Goal: Task Accomplishment & Management: Manage account settings

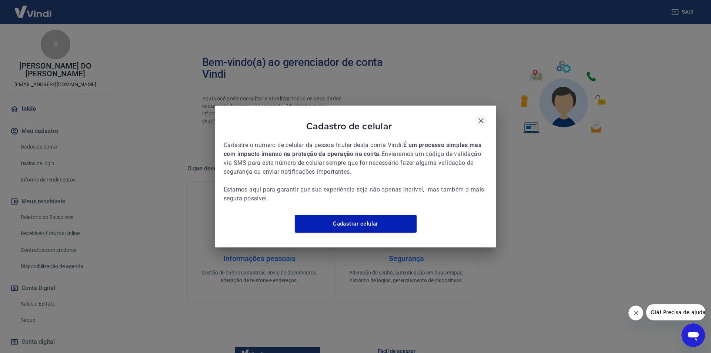
click at [483, 116] on icon "button" at bounding box center [480, 120] width 9 height 9
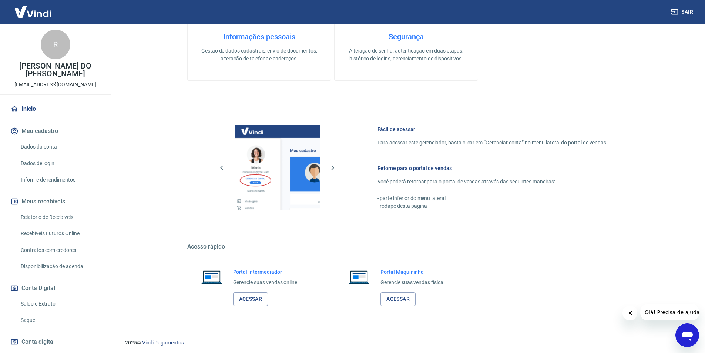
scroll to position [224, 0]
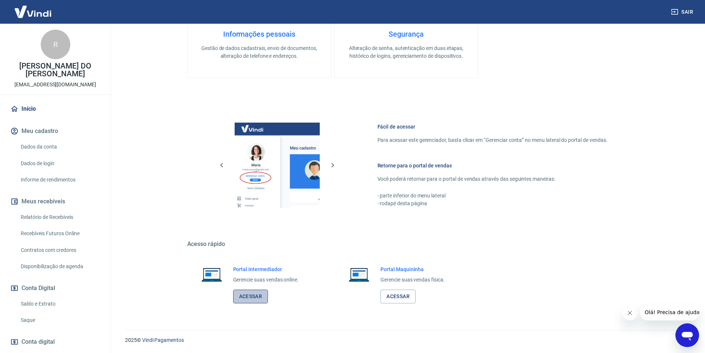
click at [250, 299] on link "Acessar" at bounding box center [250, 296] width 35 height 14
click at [690, 8] on button "Sair" at bounding box center [683, 12] width 27 height 14
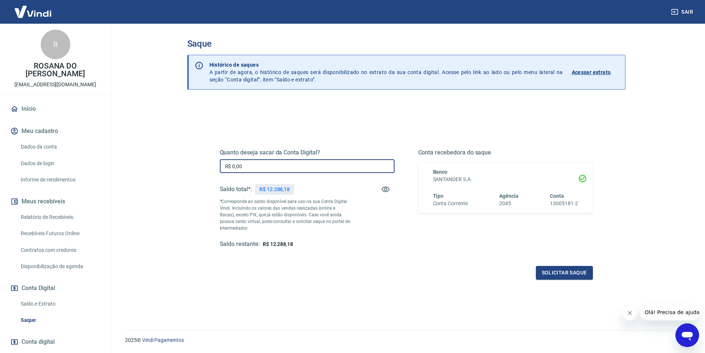
click at [245, 164] on input "R$ 0,00" at bounding box center [307, 166] width 175 height 14
type input "R$ 12.280,00"
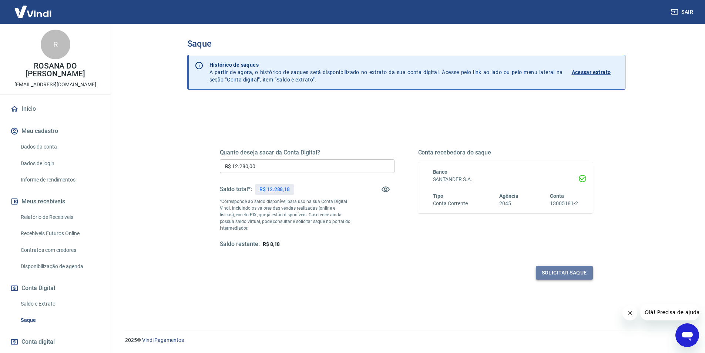
click at [557, 271] on button "Solicitar saque" at bounding box center [564, 273] width 57 height 14
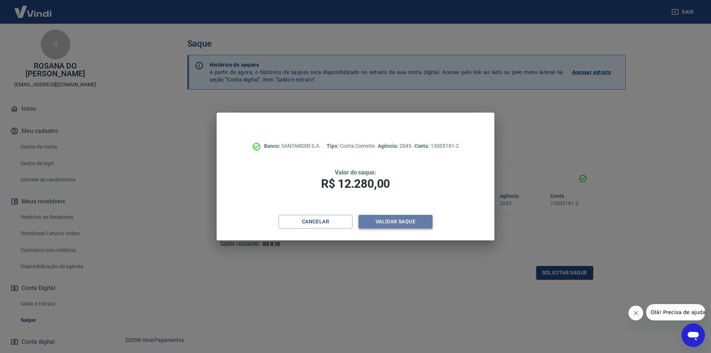
click at [394, 222] on button "Validar saque" at bounding box center [395, 222] width 74 height 14
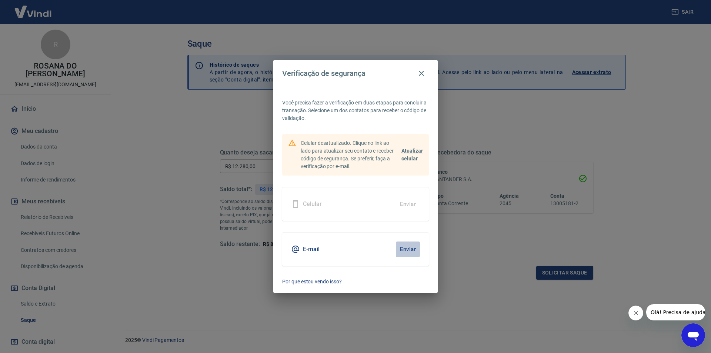
click at [408, 244] on button "Enviar" at bounding box center [408, 249] width 24 height 16
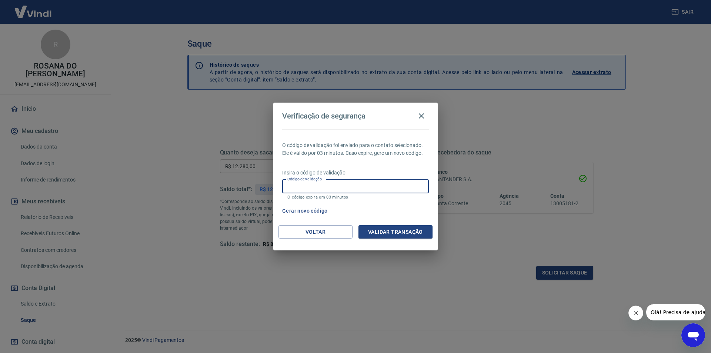
click at [342, 186] on input "Código de validação" at bounding box center [355, 187] width 147 height 14
type input "380963"
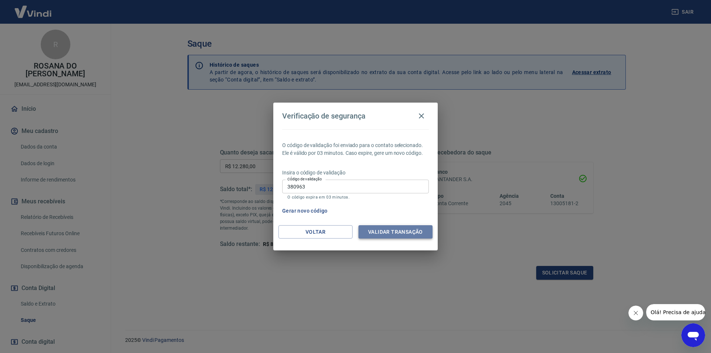
click at [399, 232] on button "Validar transação" at bounding box center [395, 232] width 74 height 14
click at [389, 229] on div "Validar transação" at bounding box center [395, 232] width 74 height 14
click at [570, 275] on div "Verificação de segurança O código de validação foi enviado para o contato selec…" at bounding box center [355, 176] width 711 height 353
click at [568, 273] on div "Verificação de segurança O código de validação foi enviado para o contato selec…" at bounding box center [355, 176] width 711 height 353
click at [424, 113] on icon "button" at bounding box center [421, 115] width 9 height 9
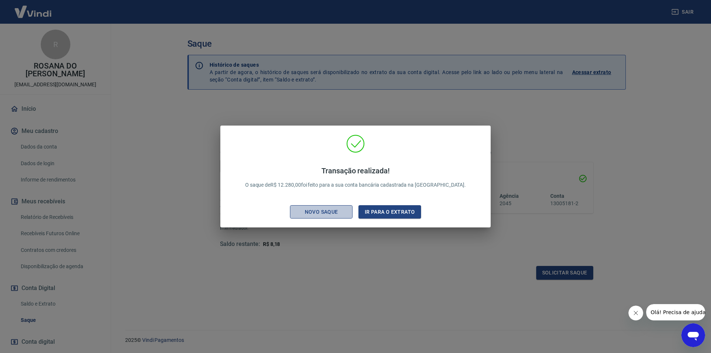
click at [311, 213] on div "Novo saque" at bounding box center [321, 211] width 51 height 9
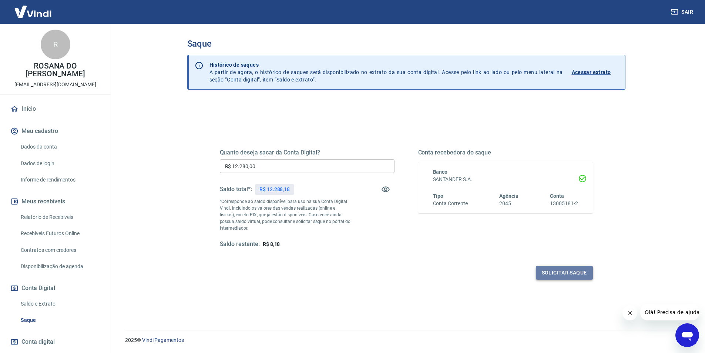
click at [579, 270] on button "Solicitar saque" at bounding box center [564, 273] width 57 height 14
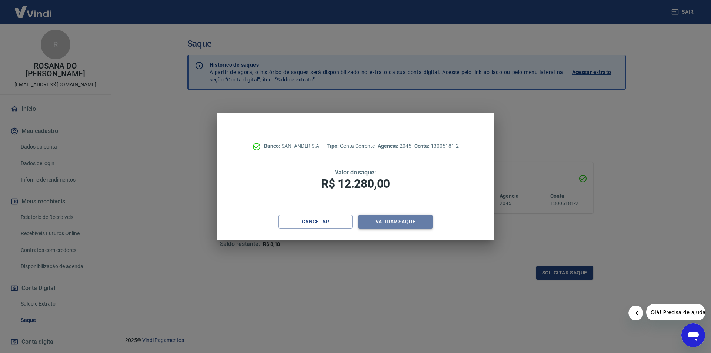
click at [383, 219] on button "Validar saque" at bounding box center [395, 222] width 74 height 14
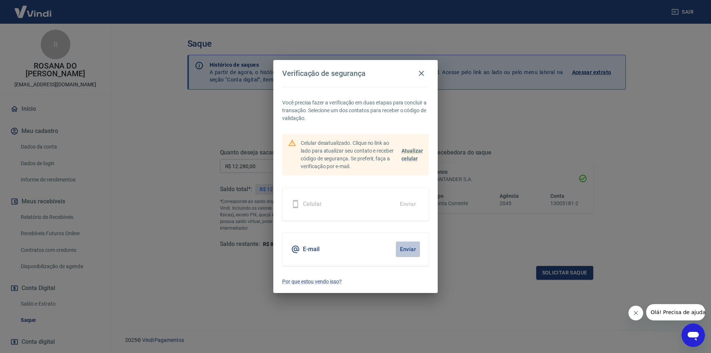
click at [401, 248] on button "Enviar" at bounding box center [408, 249] width 24 height 16
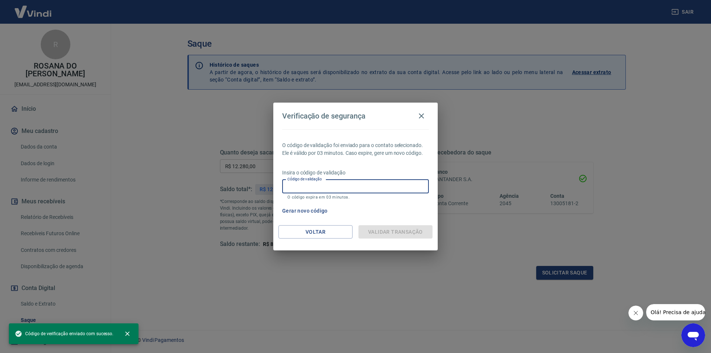
click at [349, 183] on input "Código de validação" at bounding box center [355, 187] width 147 height 14
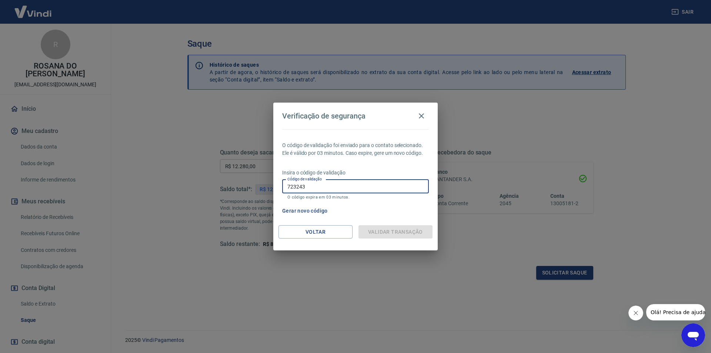
click at [380, 184] on input "723243" at bounding box center [355, 187] width 147 height 14
type input "723243"
click at [424, 115] on icon "button" at bounding box center [421, 115] width 9 height 9
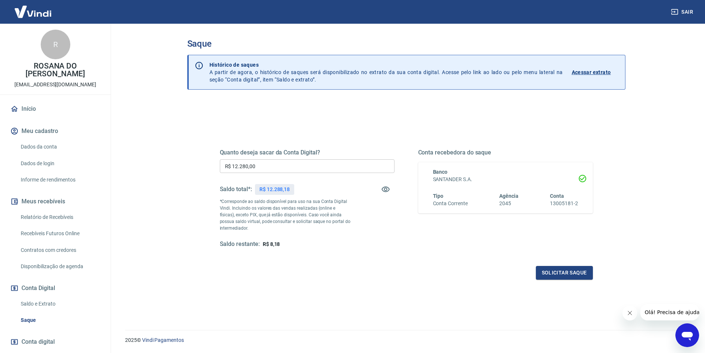
click at [319, 164] on input "R$ 12.280,00" at bounding box center [307, 166] width 175 height 14
click at [588, 271] on button "Solicitar saque" at bounding box center [564, 273] width 57 height 14
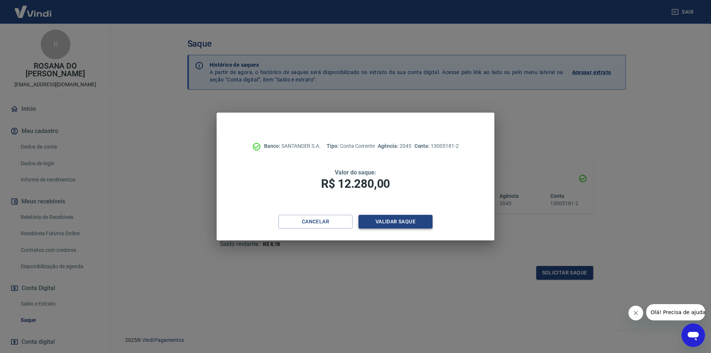
click at [381, 222] on button "Validar saque" at bounding box center [395, 222] width 74 height 14
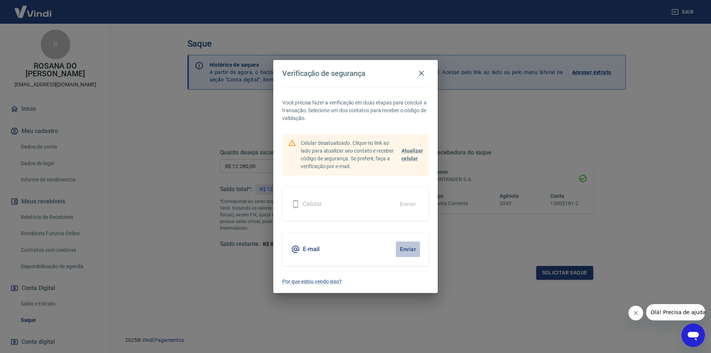
click at [410, 252] on button "Enviar" at bounding box center [408, 249] width 24 height 16
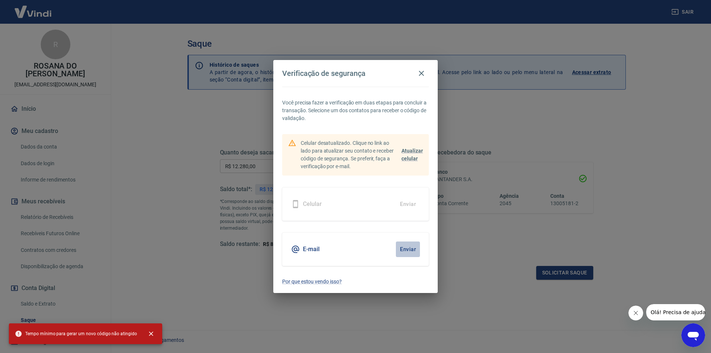
click at [405, 245] on button "Enviar" at bounding box center [408, 249] width 24 height 16
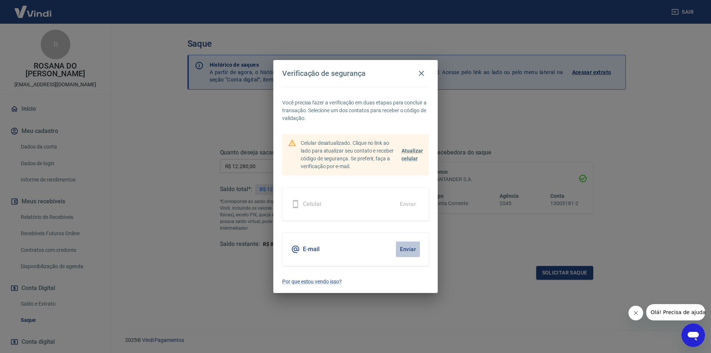
click at [405, 245] on body "Sair R ROSANA DO CARMO FADELLI [EMAIL_ADDRESS][DOMAIN_NAME] Início Meu cadastro…" at bounding box center [355, 176] width 711 height 353
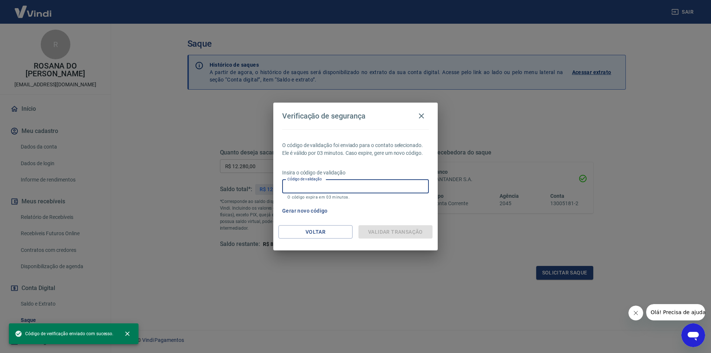
click at [308, 189] on input "Código de validação" at bounding box center [355, 187] width 147 height 14
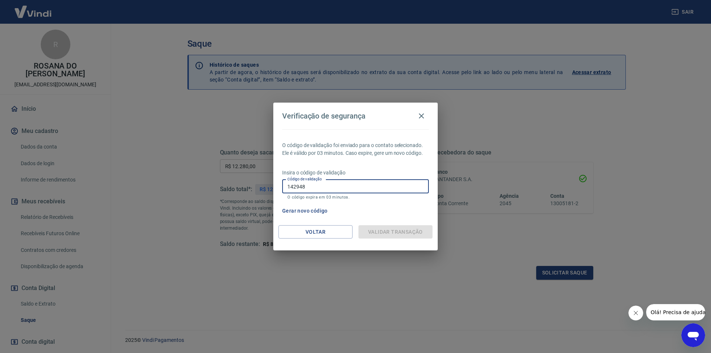
type input "142948"
click at [389, 177] on div "Insira o código de validação Código de validação 142948 Código de validação O c…" at bounding box center [355, 185] width 147 height 32
click at [387, 235] on div "Validar transação" at bounding box center [395, 232] width 74 height 14
click at [423, 114] on icon "button" at bounding box center [421, 115] width 5 height 5
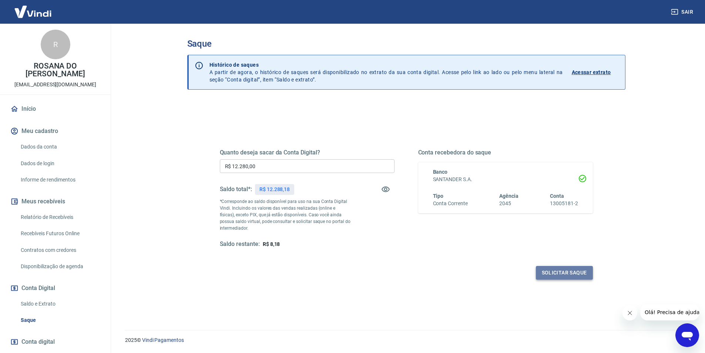
click at [557, 272] on button "Solicitar saque" at bounding box center [564, 273] width 57 height 14
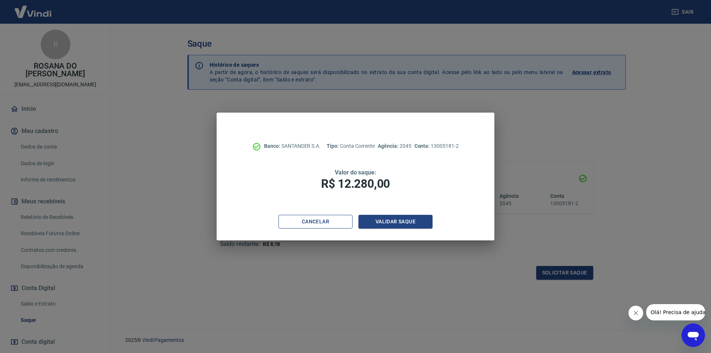
click at [330, 219] on button "Cancelar" at bounding box center [315, 222] width 74 height 14
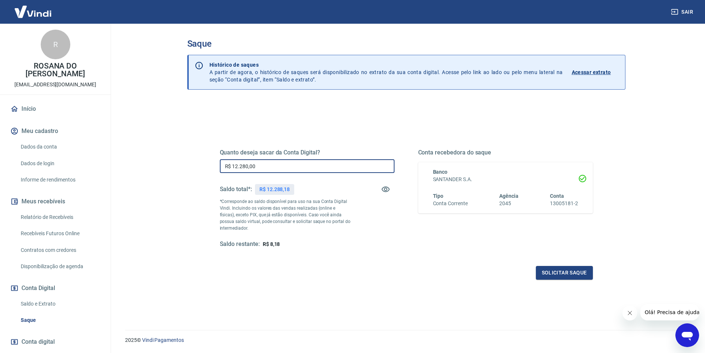
click at [280, 168] on input "R$ 12.280,00" at bounding box center [307, 166] width 175 height 14
type input "R$ 12.200,00"
click at [572, 272] on button "Solicitar saque" at bounding box center [564, 273] width 57 height 14
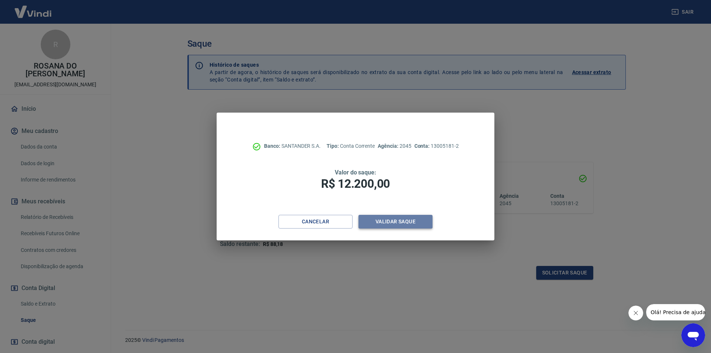
click at [384, 220] on button "Validar saque" at bounding box center [395, 222] width 74 height 14
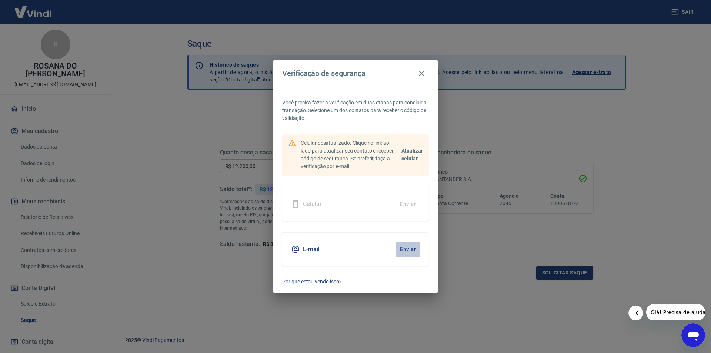
click at [408, 247] on button "Enviar" at bounding box center [408, 249] width 24 height 16
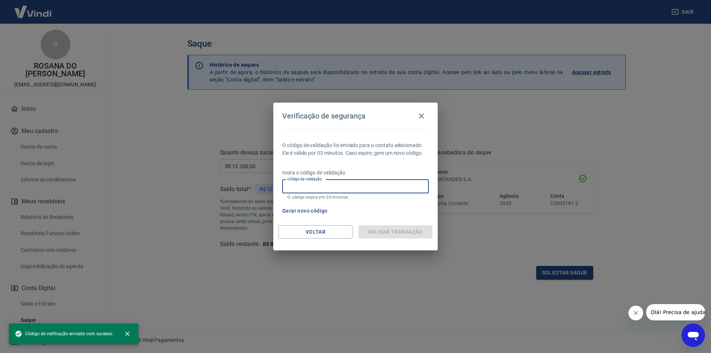
click at [315, 185] on input "Código de validação" at bounding box center [355, 187] width 147 height 14
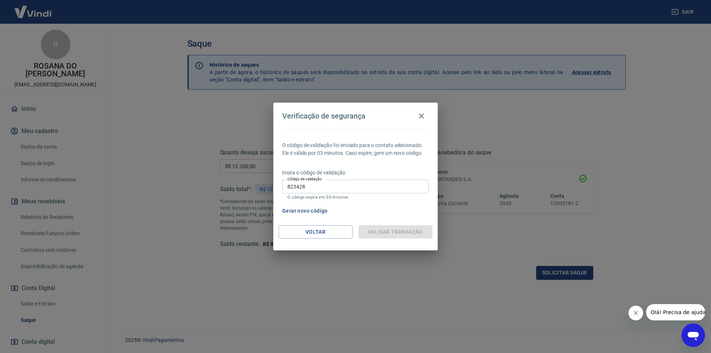
click at [337, 210] on div "Gerar novo código" at bounding box center [354, 211] width 150 height 14
click at [333, 178] on div "Insira o código de validação Código de validação 823428 Código de validação O c…" at bounding box center [355, 185] width 147 height 32
click at [318, 183] on input "823428" at bounding box center [355, 187] width 147 height 14
click at [348, 185] on input "823428" at bounding box center [355, 187] width 147 height 14
click at [397, 186] on input "823428" at bounding box center [355, 187] width 147 height 14
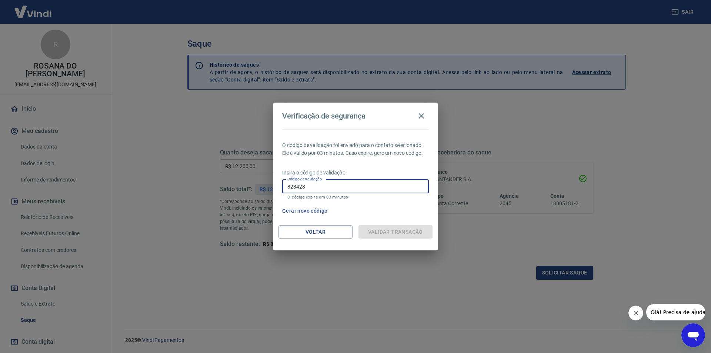
type input "823428"
click at [372, 234] on div "Validar transação" at bounding box center [395, 232] width 74 height 14
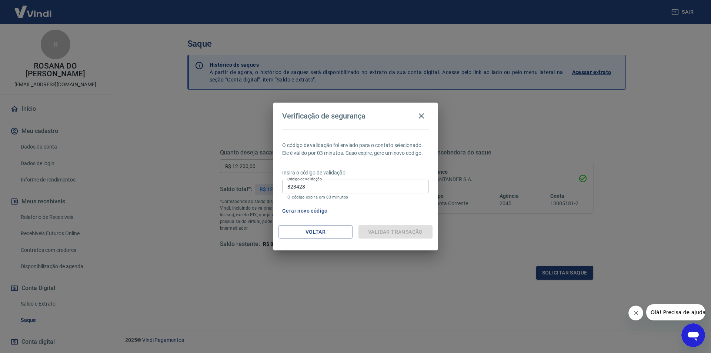
click at [30, 109] on div "Verificação de segurança O código de validação foi enviado para o contato selec…" at bounding box center [355, 176] width 711 height 353
click at [420, 117] on icon "button" at bounding box center [421, 115] width 5 height 5
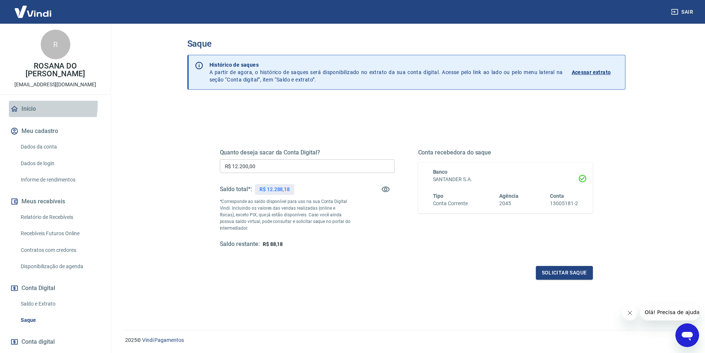
click at [17, 104] on link "Início" at bounding box center [55, 109] width 93 height 16
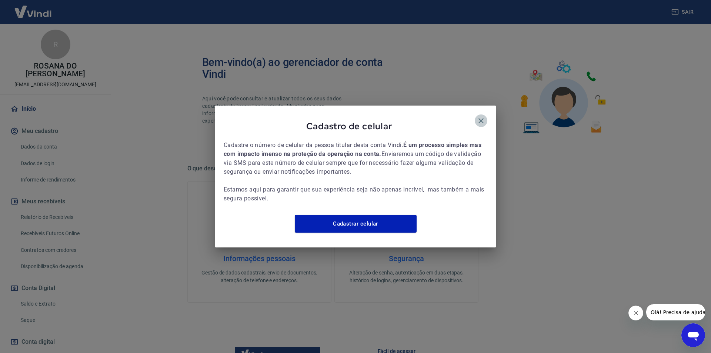
click at [482, 116] on icon "button" at bounding box center [480, 120] width 9 height 9
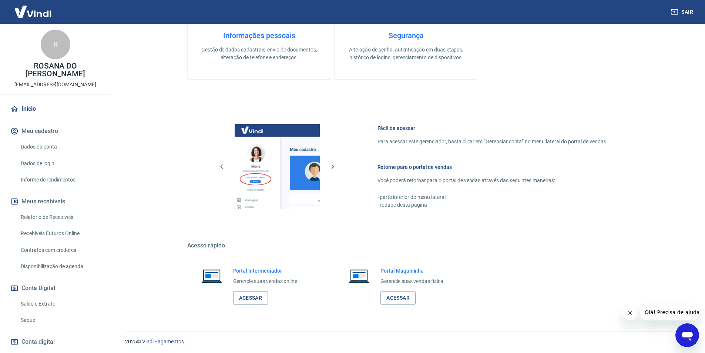
scroll to position [224, 0]
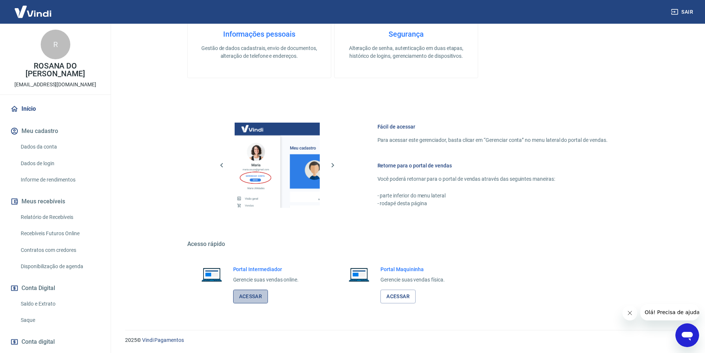
click at [237, 291] on link "Acessar" at bounding box center [250, 296] width 35 height 14
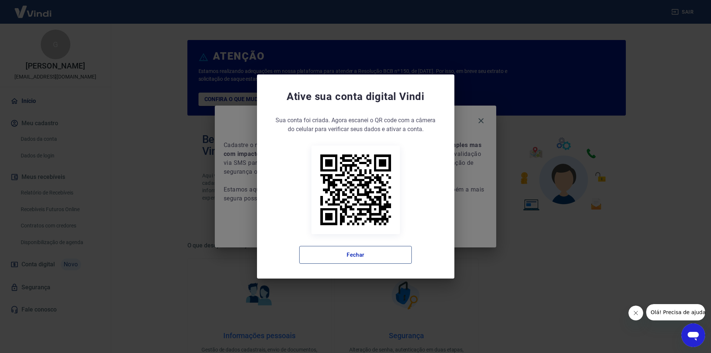
click at [357, 257] on button "Fechar" at bounding box center [355, 255] width 113 height 18
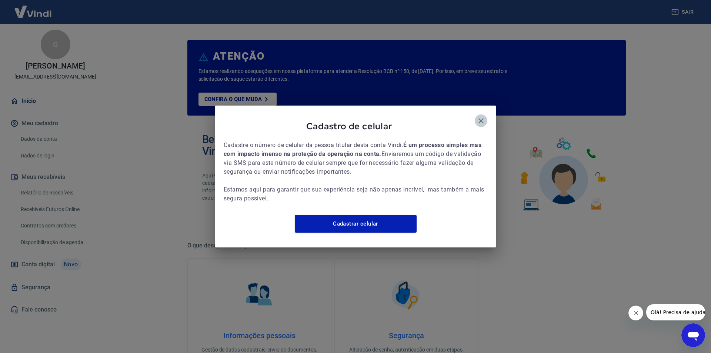
click at [484, 117] on icon "button" at bounding box center [480, 120] width 9 height 9
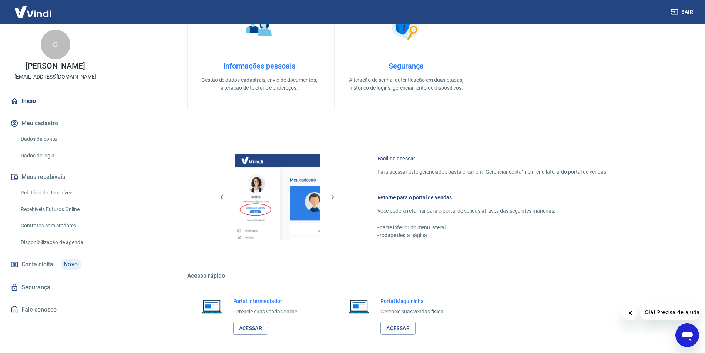
scroll to position [301, 0]
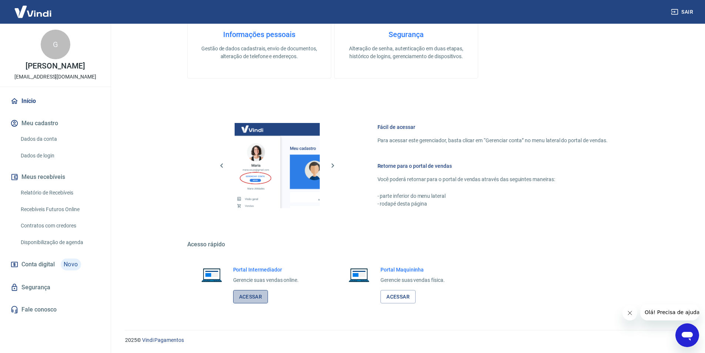
click at [254, 296] on link "Acessar" at bounding box center [250, 297] width 35 height 14
